Goal: Browse casually: Explore the website without a specific task or goal

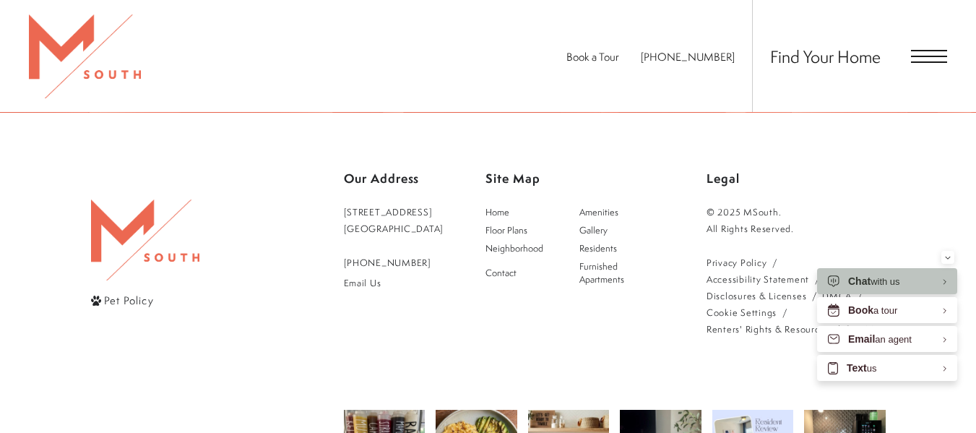
scroll to position [2613, 0]
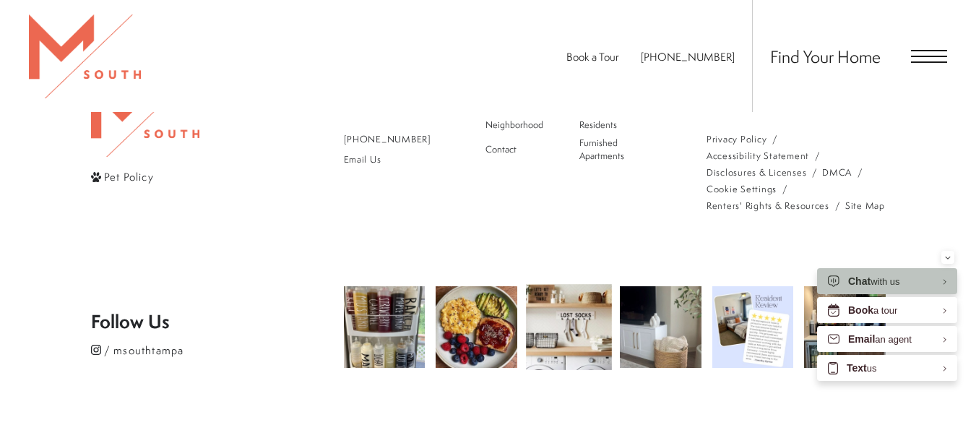
click at [537, 285] on img at bounding box center [568, 327] width 85 height 85
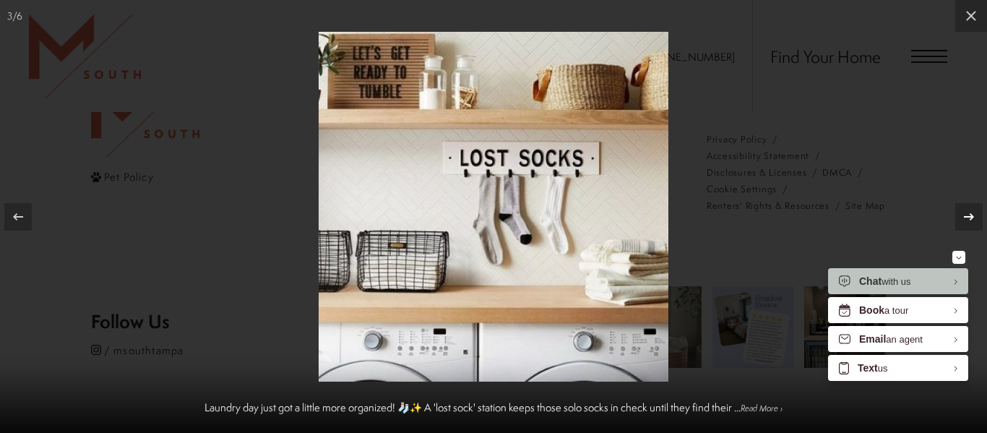
click at [968, 215] on icon at bounding box center [968, 216] width 17 height 17
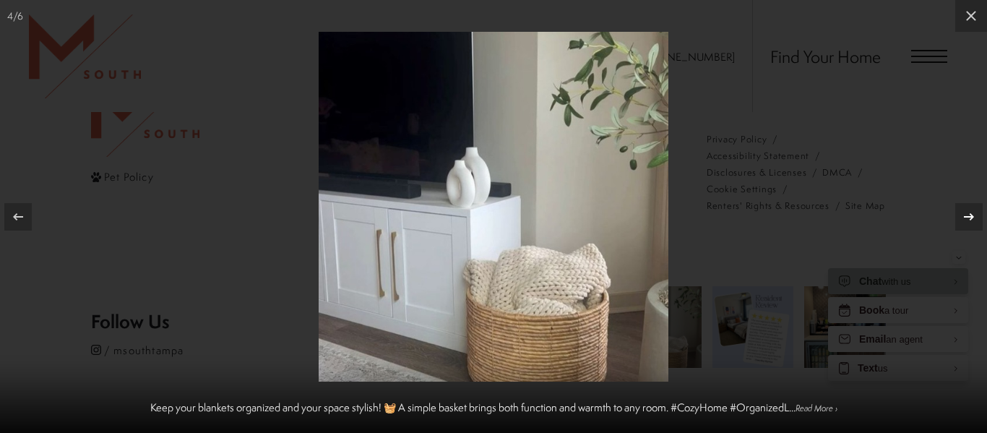
click at [966, 216] on icon at bounding box center [969, 215] width 10 height 7
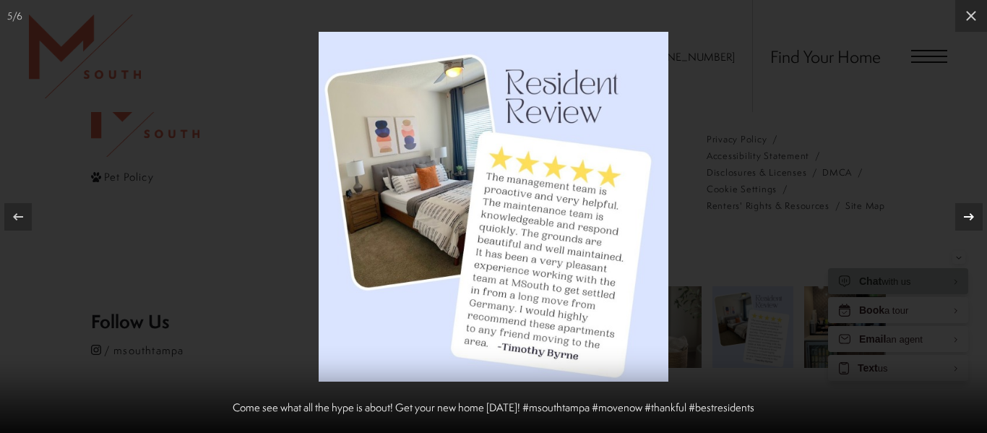
click at [966, 216] on icon at bounding box center [969, 215] width 10 height 7
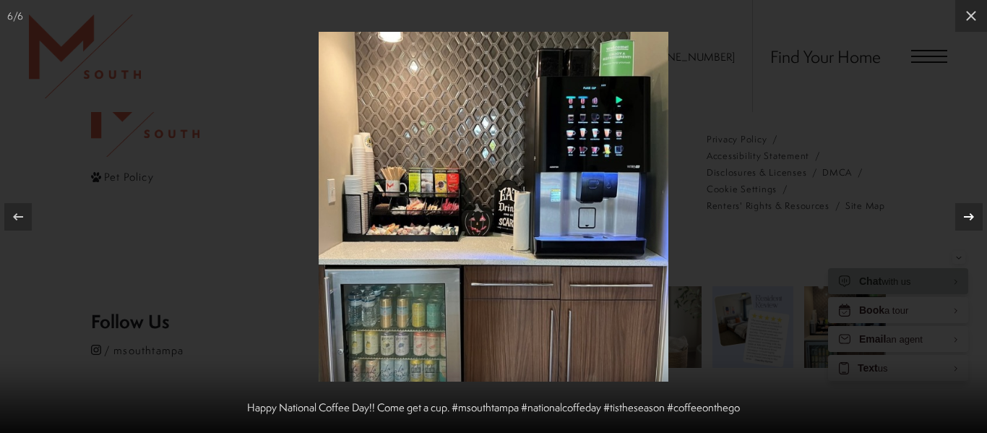
click at [966, 216] on icon at bounding box center [969, 215] width 10 height 7
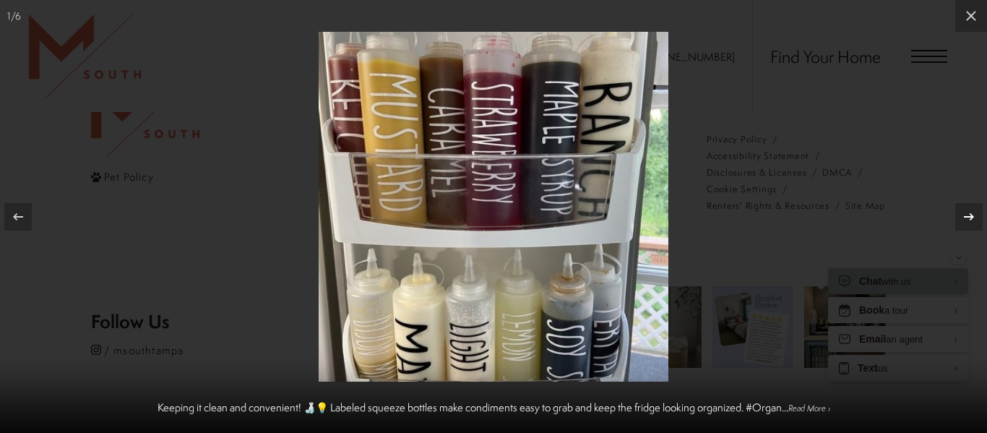
click at [966, 216] on icon at bounding box center [969, 215] width 10 height 7
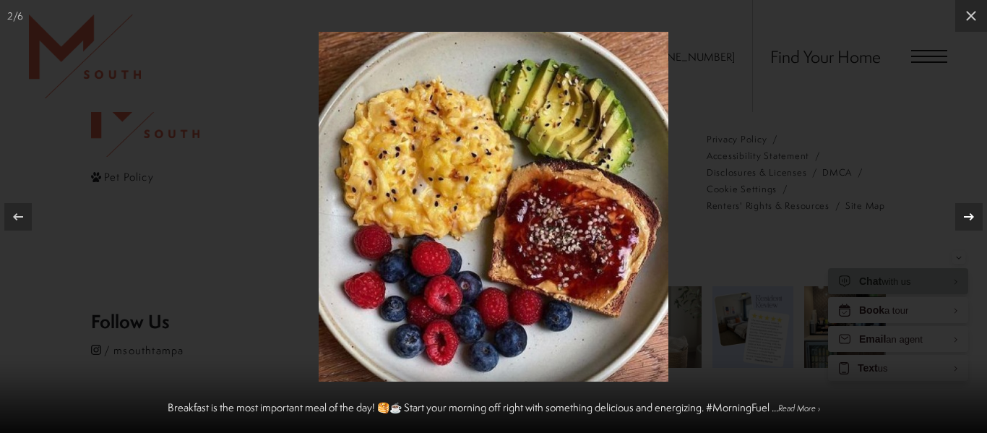
click at [966, 216] on icon at bounding box center [969, 215] width 10 height 7
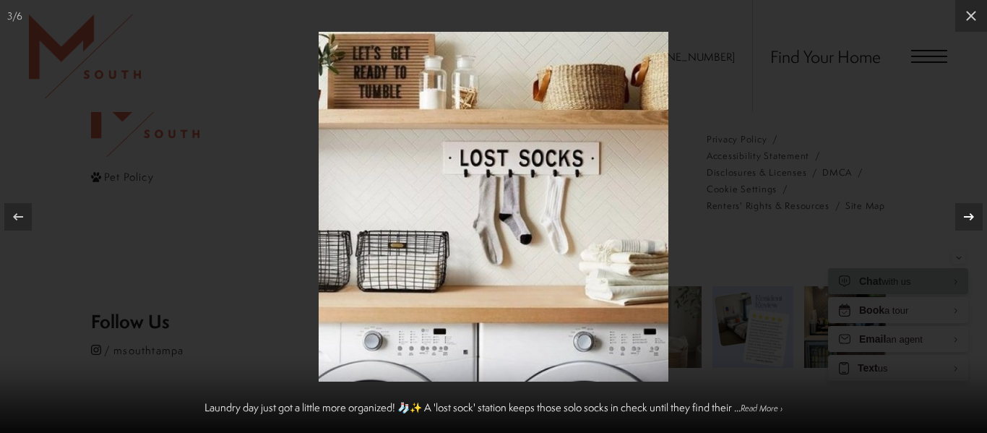
click at [966, 216] on icon at bounding box center [969, 215] width 10 height 7
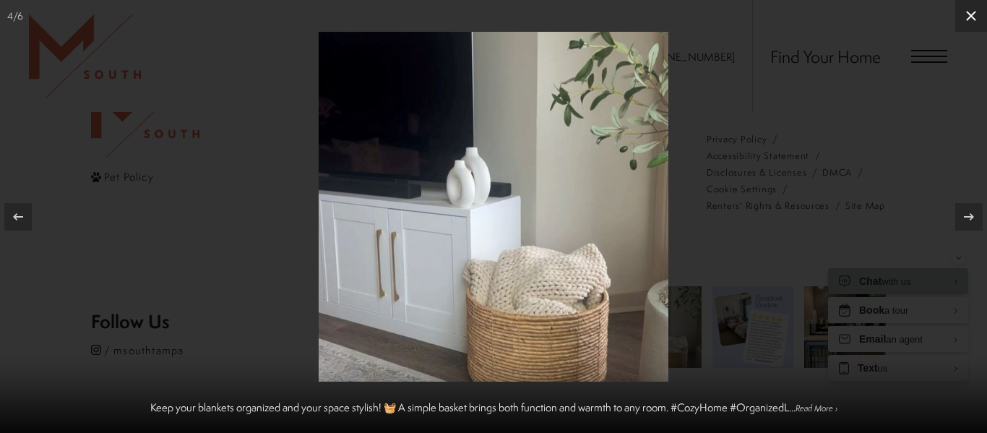
click at [969, 17] on icon at bounding box center [971, 16] width 10 height 10
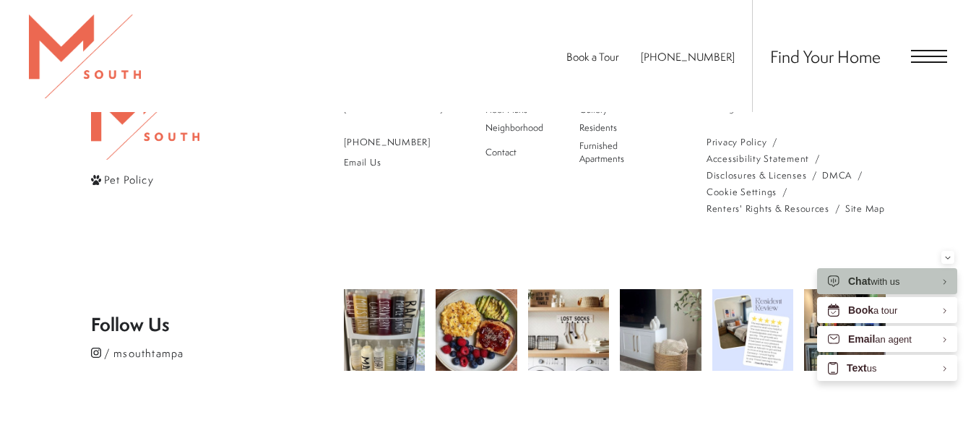
scroll to position [2613, 0]
